Goal: Information Seeking & Learning: Learn about a topic

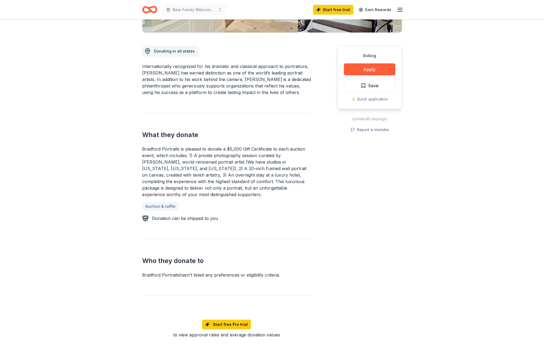
scroll to position [135, 0]
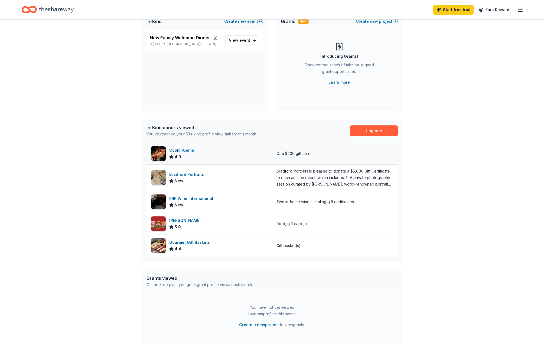
scroll to position [99, 0]
